Goal: Navigation & Orientation: Find specific page/section

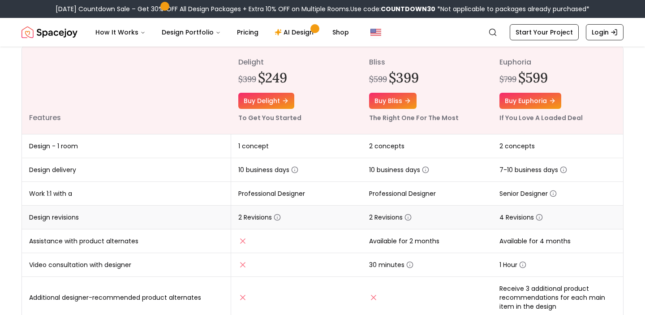
scroll to position [290, 0]
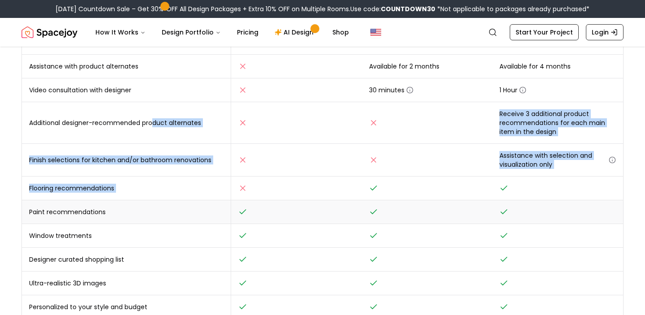
drag, startPoint x: 151, startPoint y: 123, endPoint x: 168, endPoint y: 200, distance: 79.3
click at [168, 200] on tbody "Design - 1 room 1 concept 2 concepts 2 concepts Design delivery 10 business day…" at bounding box center [322, 151] width 601 height 383
click at [168, 199] on td "Flooring recommendations" at bounding box center [126, 188] width 209 height 24
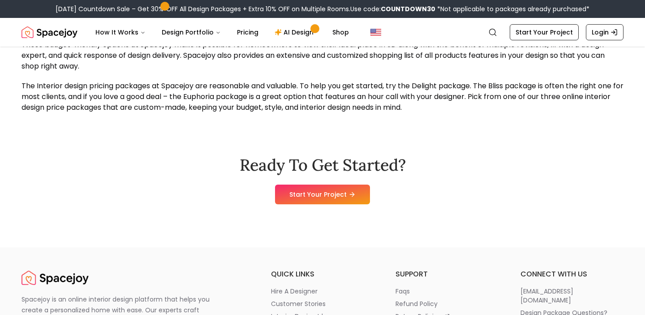
scroll to position [1122, 0]
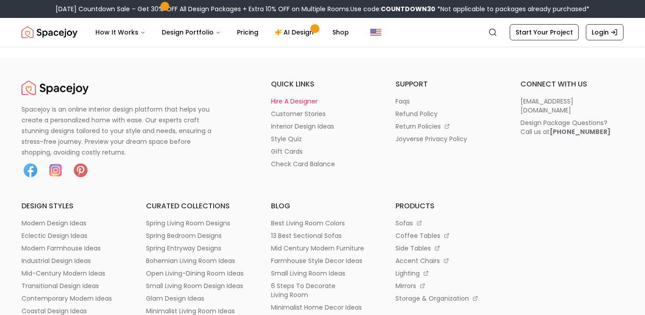
click at [293, 97] on p "hire a designer" at bounding box center [294, 101] width 47 height 9
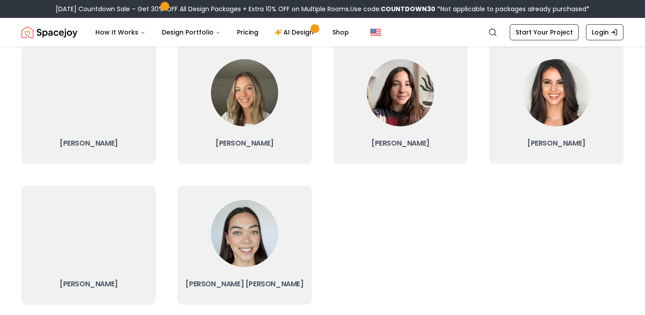
scroll to position [227, 0]
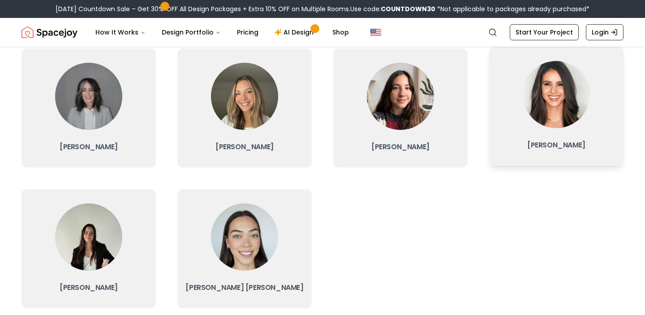
click at [571, 122] on img at bounding box center [556, 94] width 67 height 67
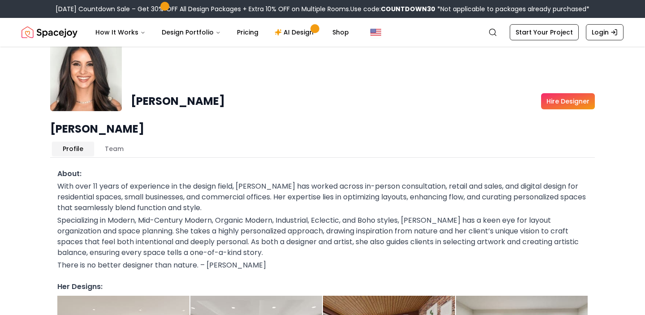
scroll to position [116, 0]
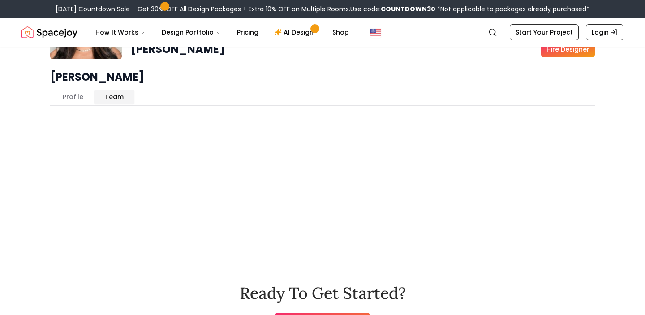
click at [115, 92] on button "Team" at bounding box center [114, 97] width 40 height 14
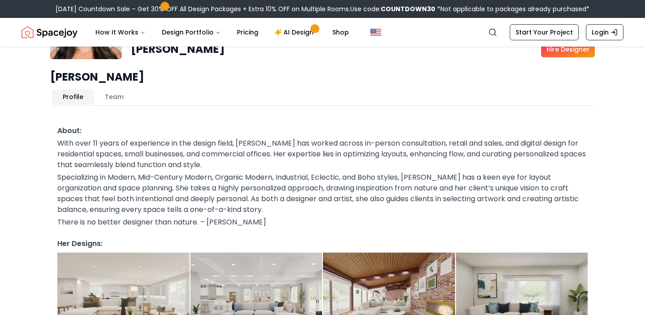
click at [76, 94] on button "Profile" at bounding box center [73, 97] width 42 height 14
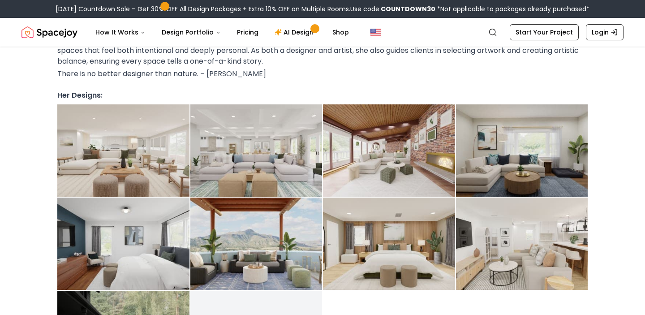
scroll to position [0, 0]
